Goal: Information Seeking & Learning: Learn about a topic

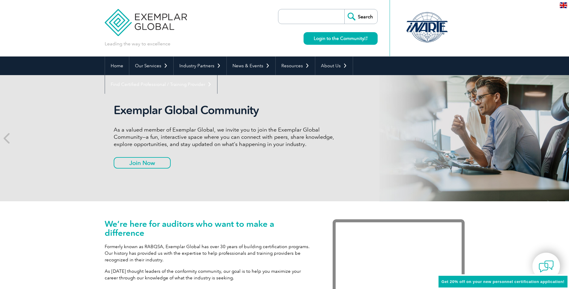
click at [565, 7] on img at bounding box center [564, 5] width 8 height 6
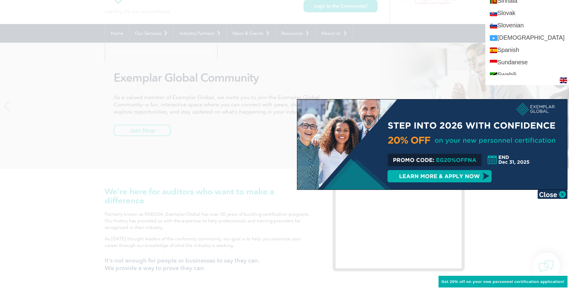
scroll to position [1010, 0]
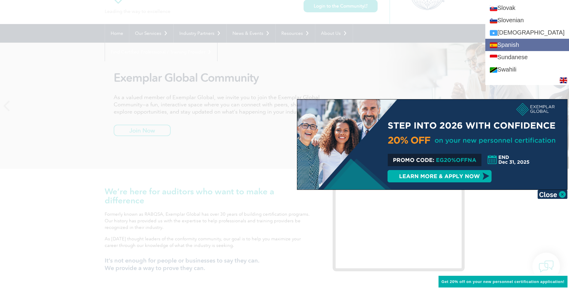
click at [518, 48] on link "Spanish" at bounding box center [528, 45] width 84 height 12
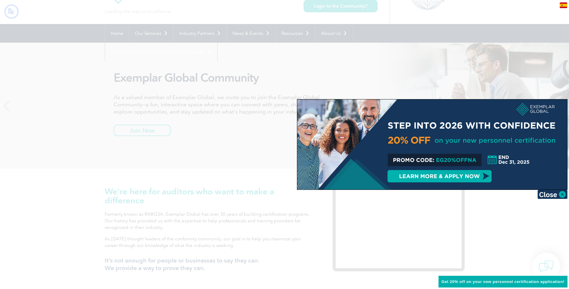
scroll to position [0, 0]
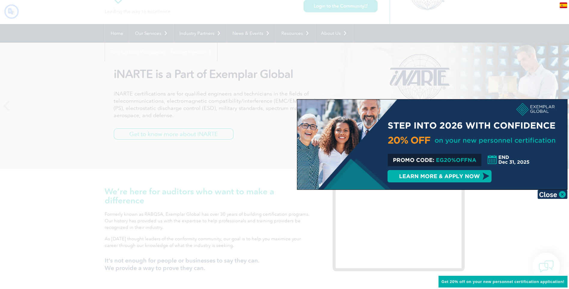
type input "Buscar"
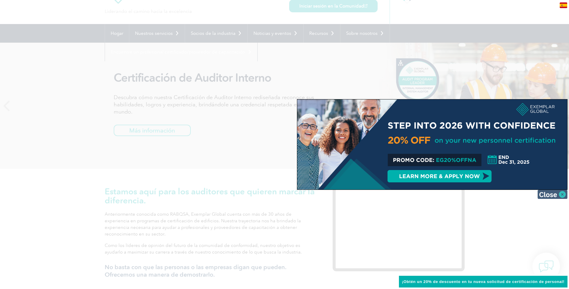
click at [561, 194] on img at bounding box center [553, 194] width 30 height 9
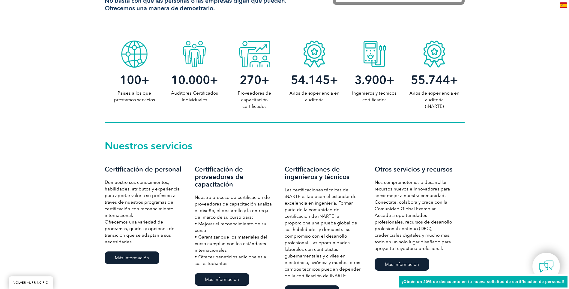
scroll to position [333, 0]
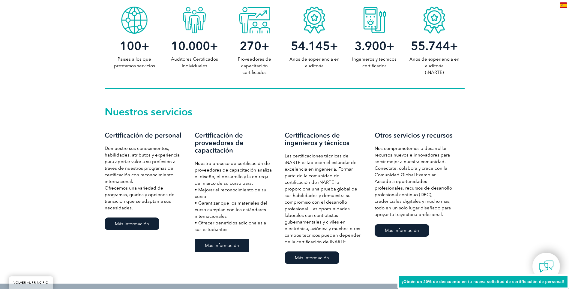
click at [219, 247] on font "Más información" at bounding box center [222, 245] width 34 height 5
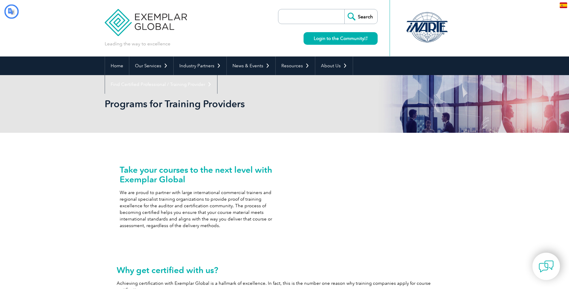
type input "Buscar"
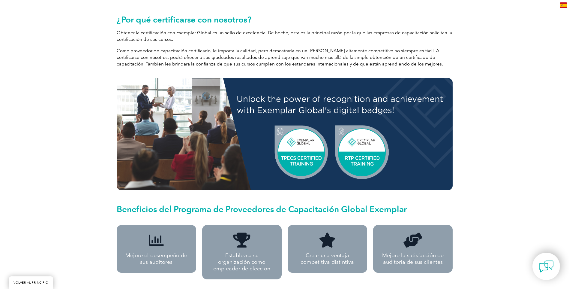
scroll to position [240, 0]
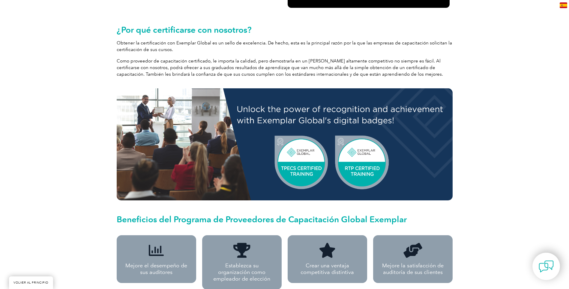
click at [315, 160] on img at bounding box center [285, 144] width 336 height 112
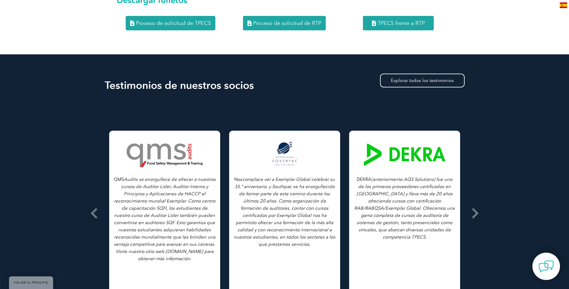
scroll to position [930, 0]
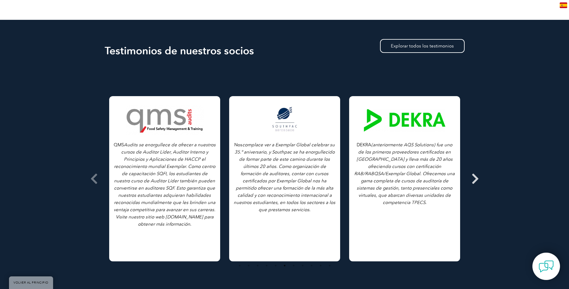
click at [475, 179] on icon at bounding box center [476, 179] width 8 height 0
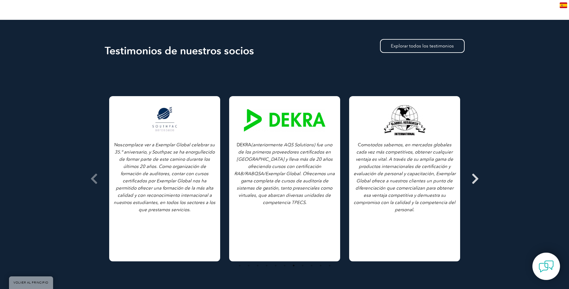
click at [477, 179] on icon at bounding box center [476, 179] width 8 height 0
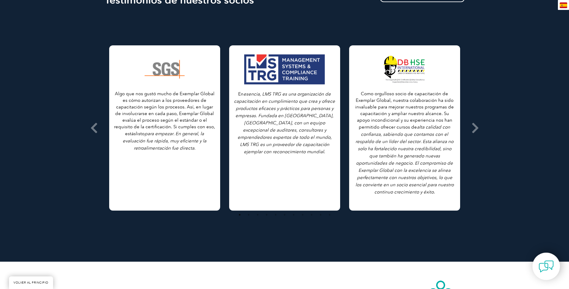
scroll to position [990, 0]
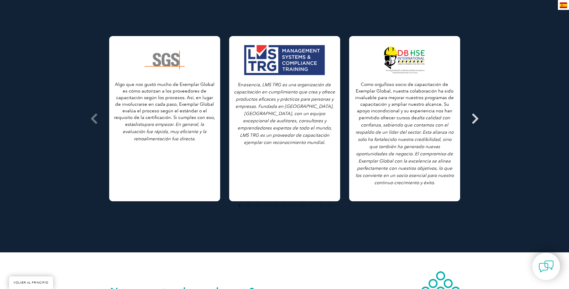
click at [474, 119] on icon at bounding box center [476, 119] width 8 height 0
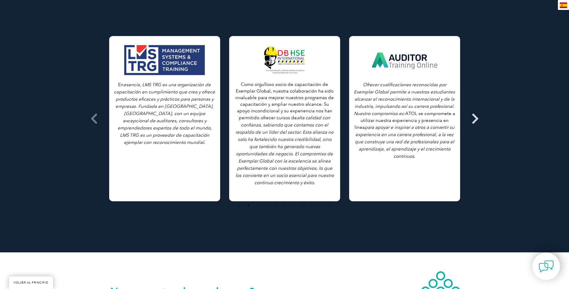
click at [474, 119] on icon at bounding box center [476, 119] width 8 height 0
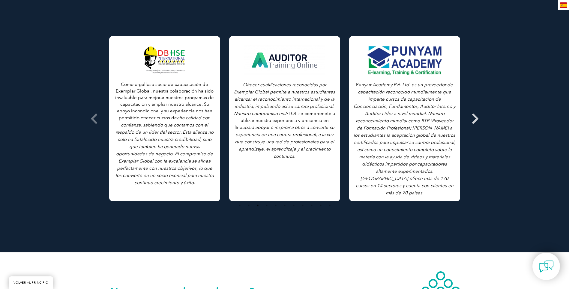
click at [475, 119] on icon at bounding box center [476, 119] width 8 height 0
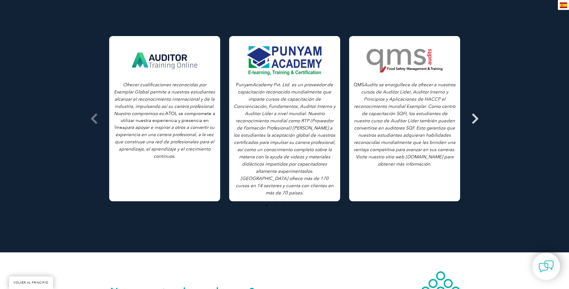
click at [475, 119] on icon at bounding box center [476, 119] width 8 height 0
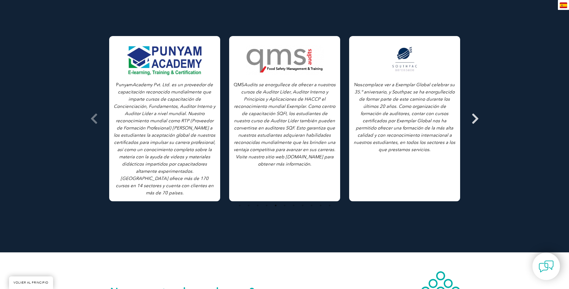
click at [475, 119] on icon at bounding box center [476, 119] width 8 height 0
